Goal: Transaction & Acquisition: Subscribe to service/newsletter

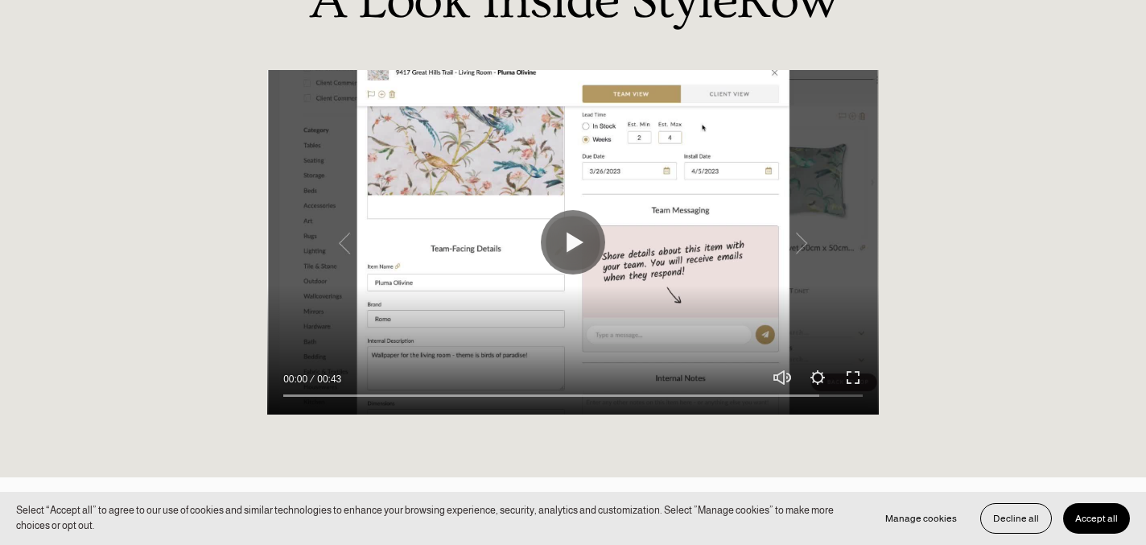
scroll to position [1340, 0]
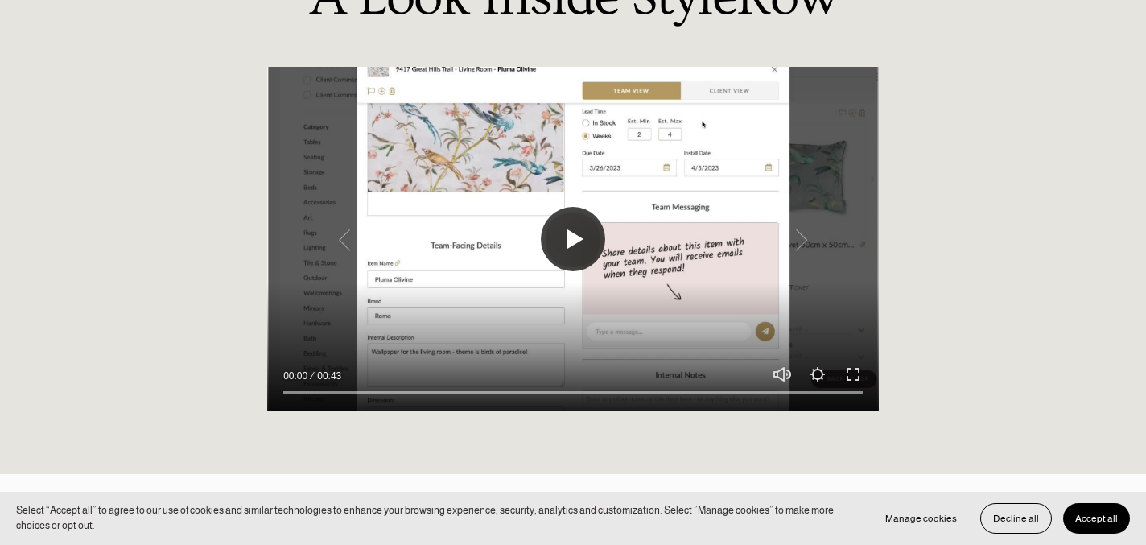
click at [581, 237] on button "Play" at bounding box center [573, 239] width 64 height 64
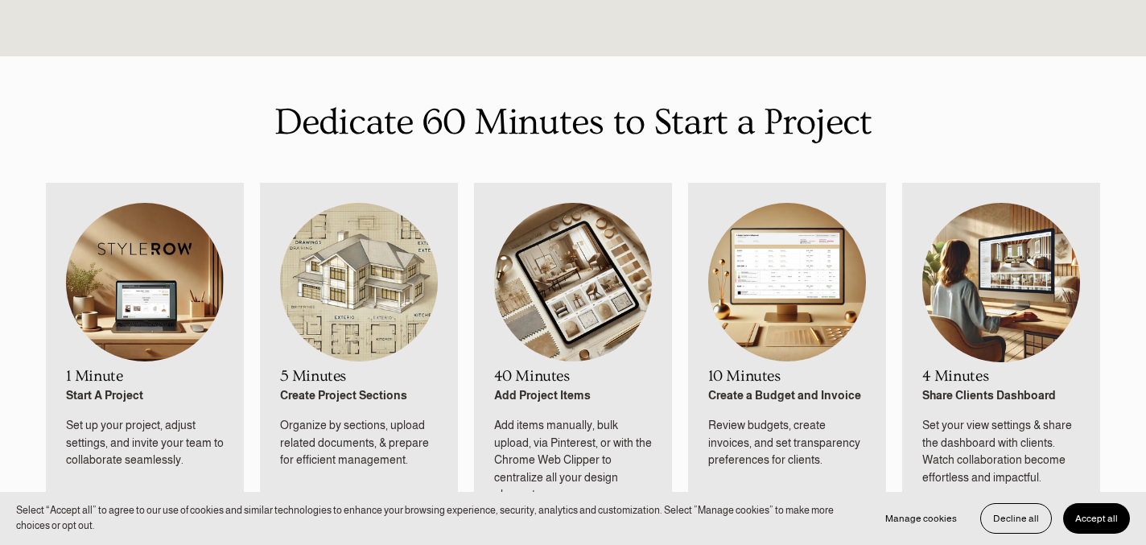
scroll to position [697, 0]
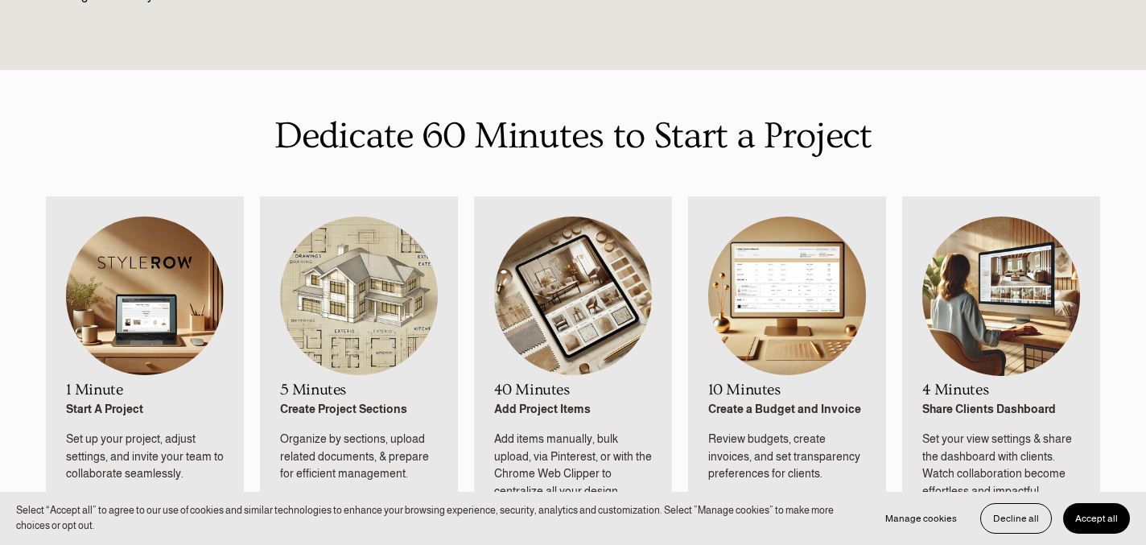
click at [1115, 516] on span "Accept all" at bounding box center [1096, 518] width 43 height 11
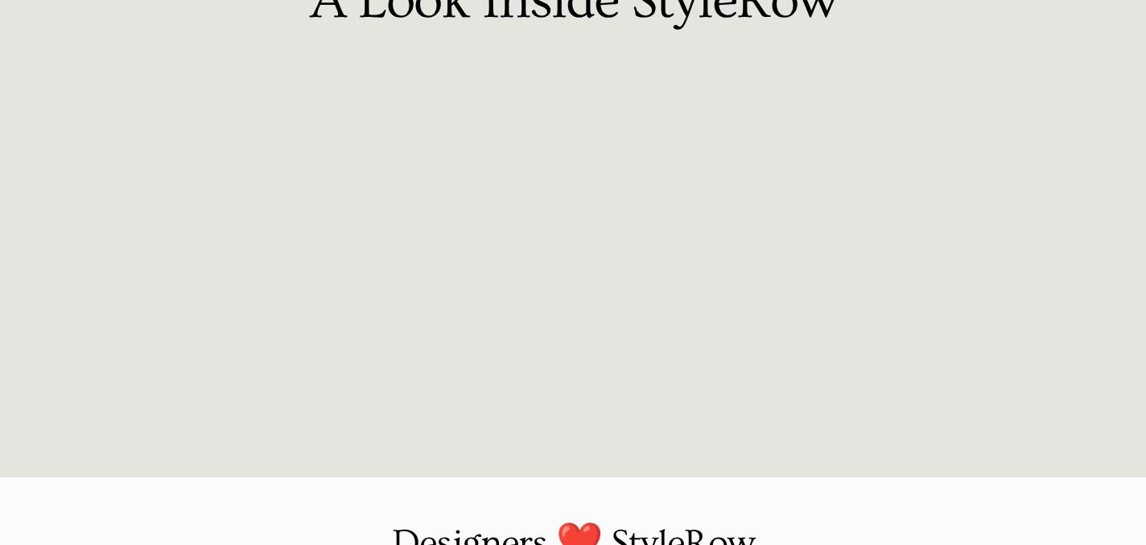
scroll to position [1339, 0]
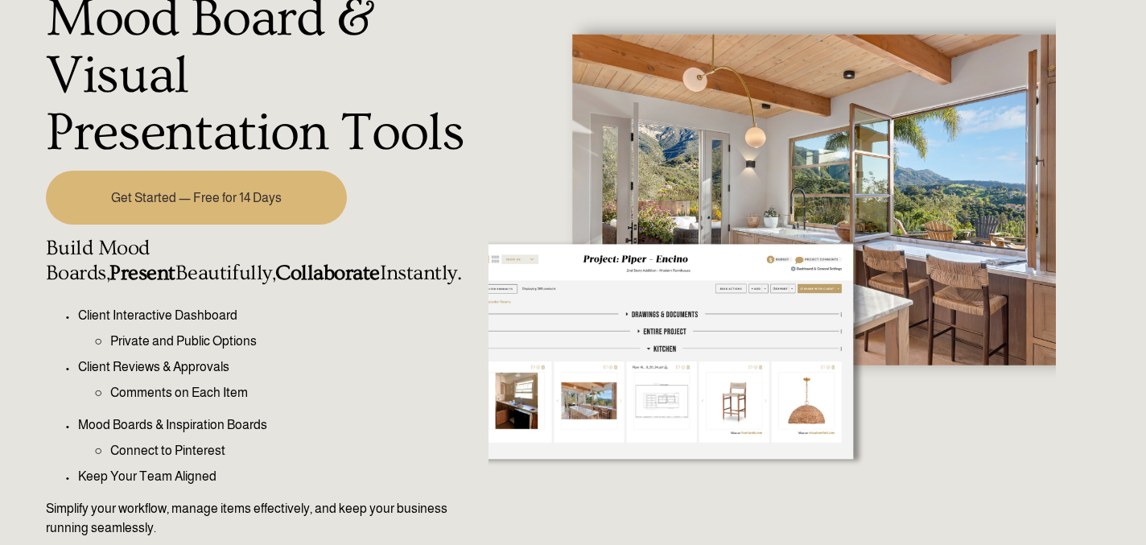
type input "100"
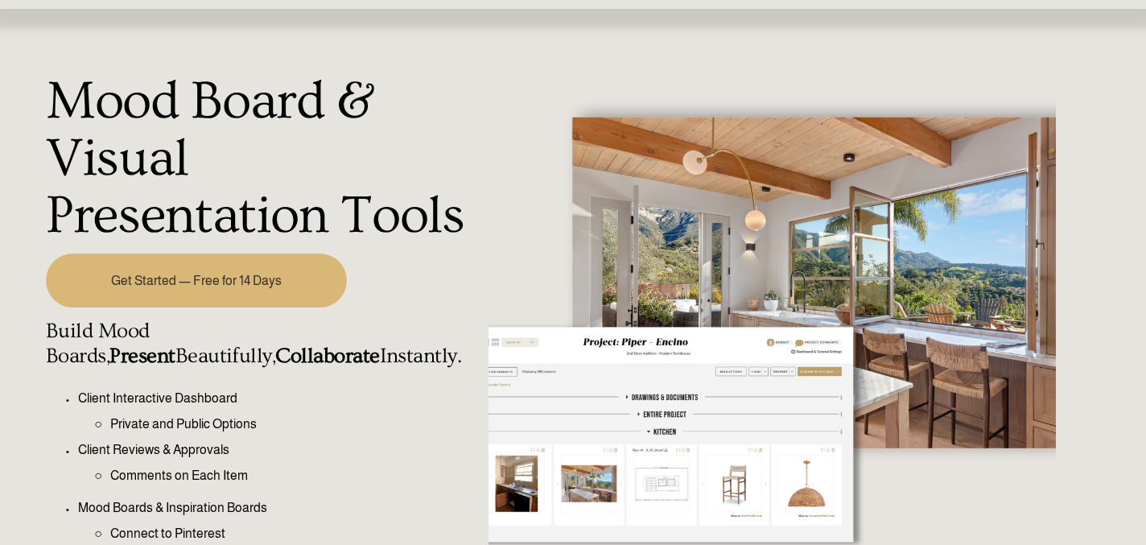
scroll to position [0, 0]
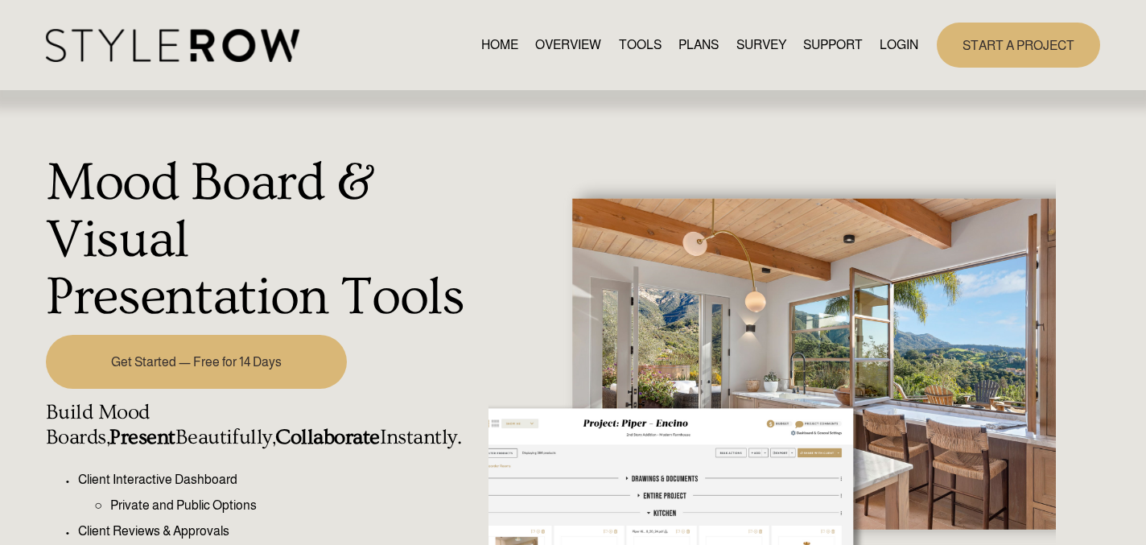
click at [707, 46] on link "PLANS" at bounding box center [699, 46] width 40 height 22
